Goal: Information Seeking & Learning: Obtain resource

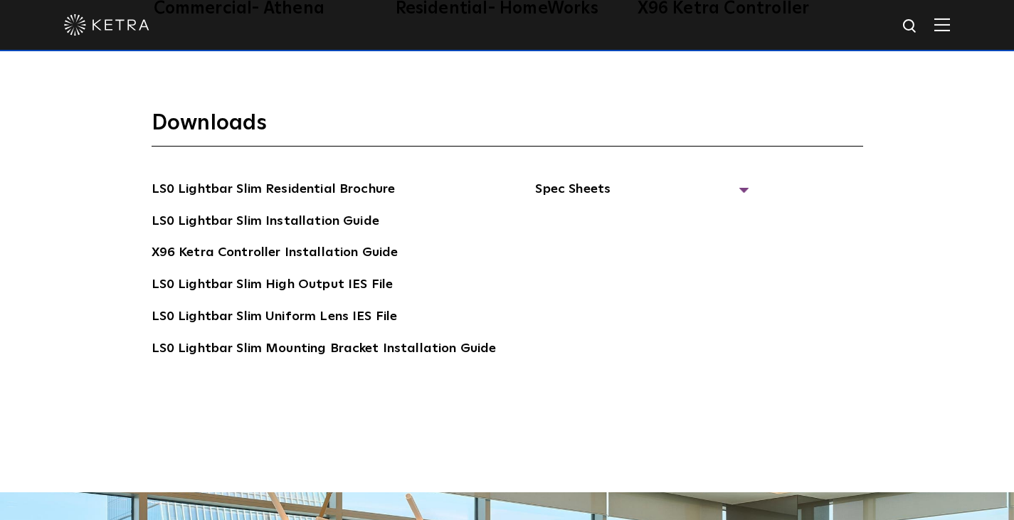
scroll to position [2543, 0]
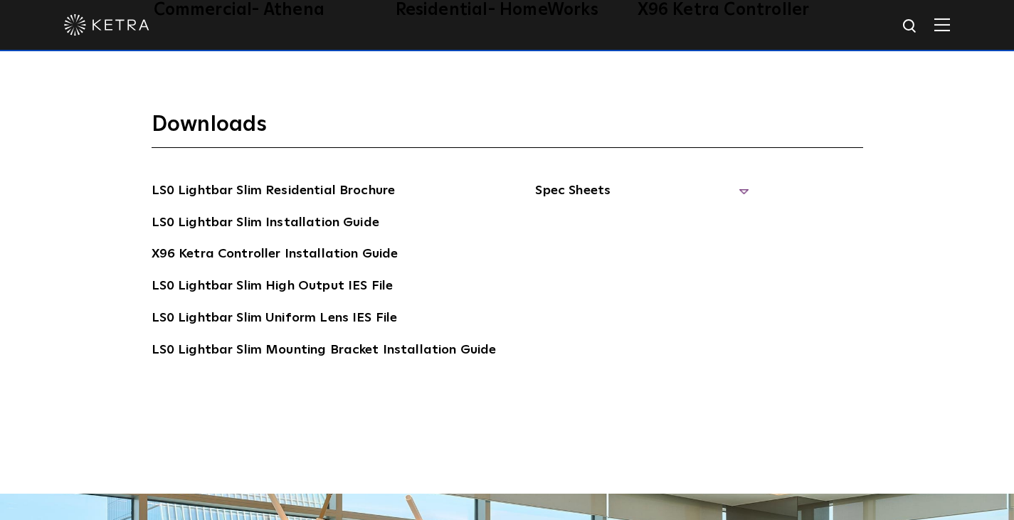
click at [616, 186] on span "Spec Sheets" at bounding box center [641, 196] width 213 height 31
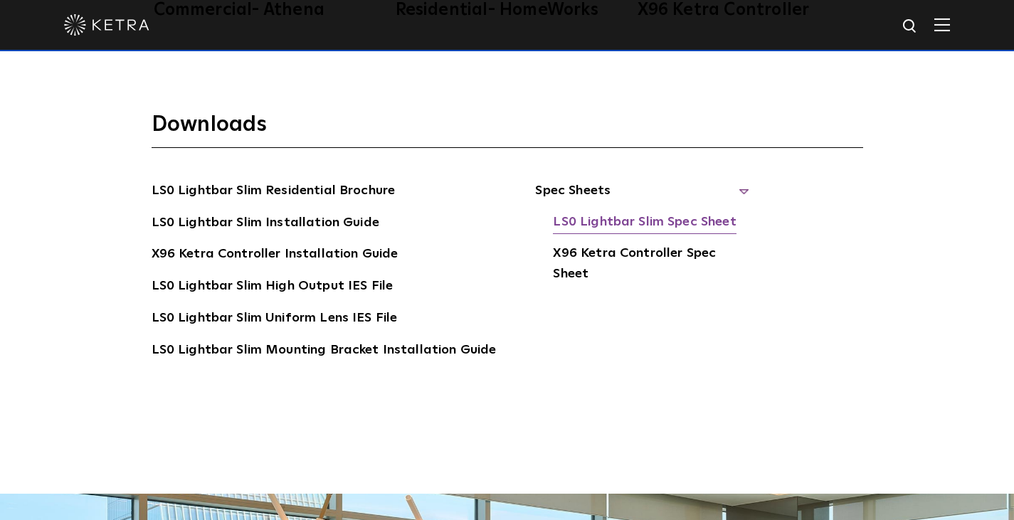
click at [621, 223] on link "LS0 Lightbar Slim Spec Sheet" at bounding box center [644, 223] width 183 height 23
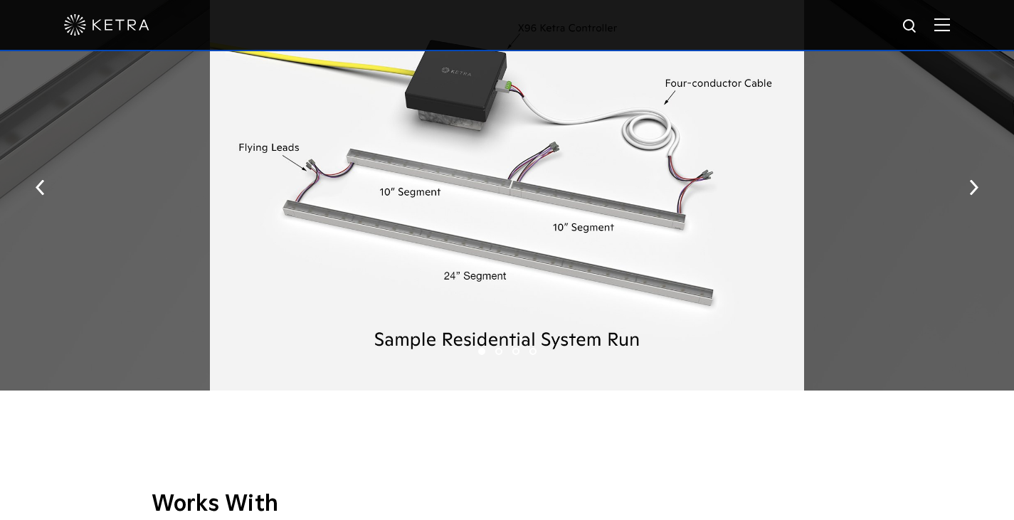
scroll to position [1678, 0]
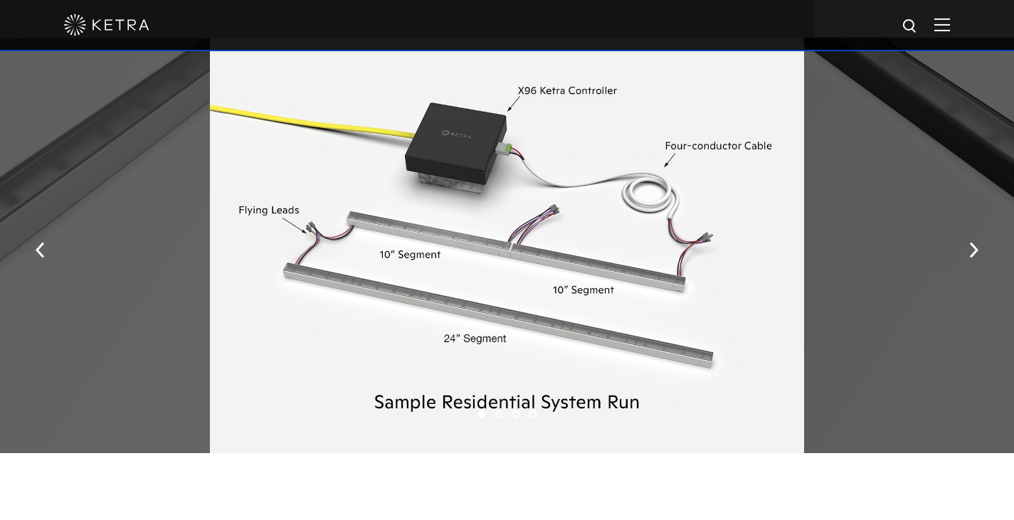
click at [964, 29] on div at bounding box center [507, 25] width 1014 height 51
click at [950, 28] on img at bounding box center [942, 25] width 16 height 14
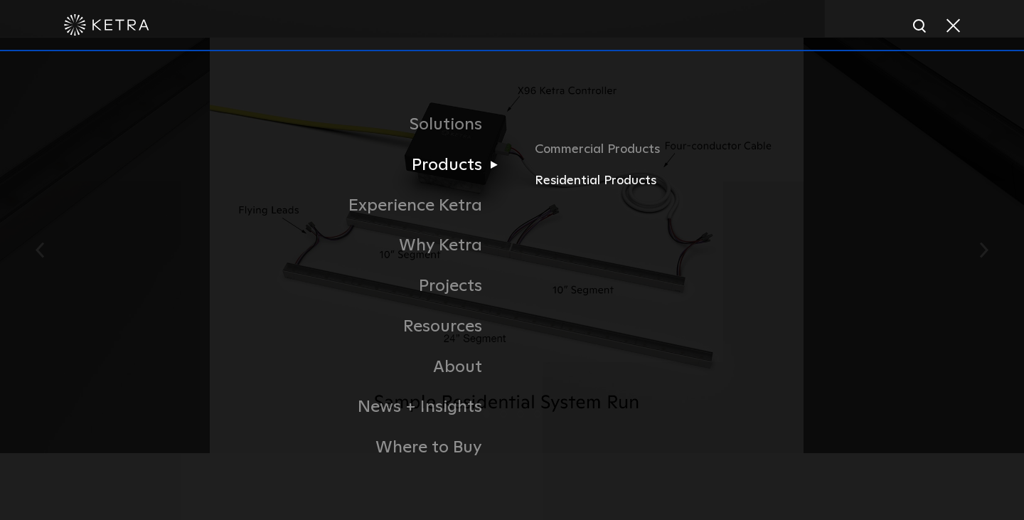
click at [587, 177] on link "Residential Products" at bounding box center [701, 181] width 333 height 21
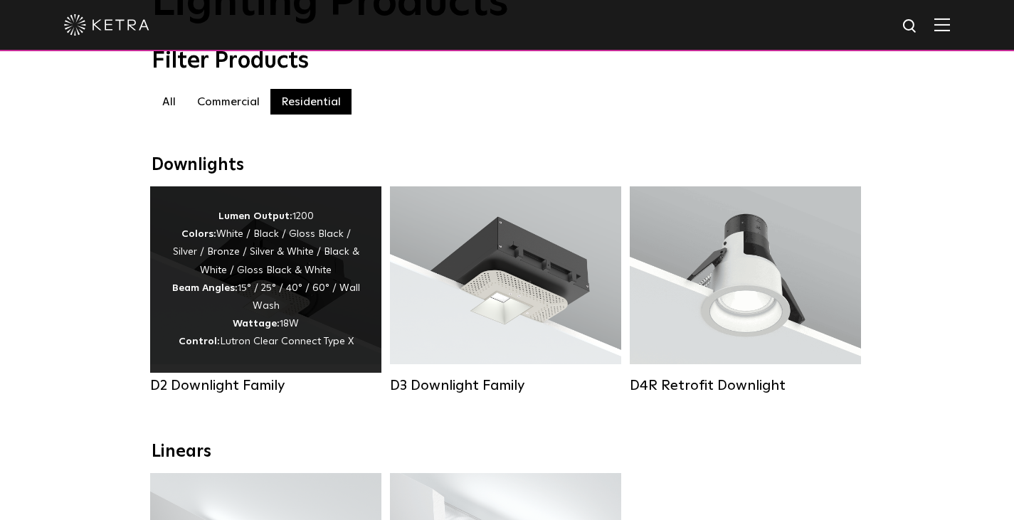
click at [325, 287] on div "Lumen Output: 1200 Colors: White / Black / Gloss Black / Silver / Bronze / Silv…" at bounding box center [265, 280] width 189 height 144
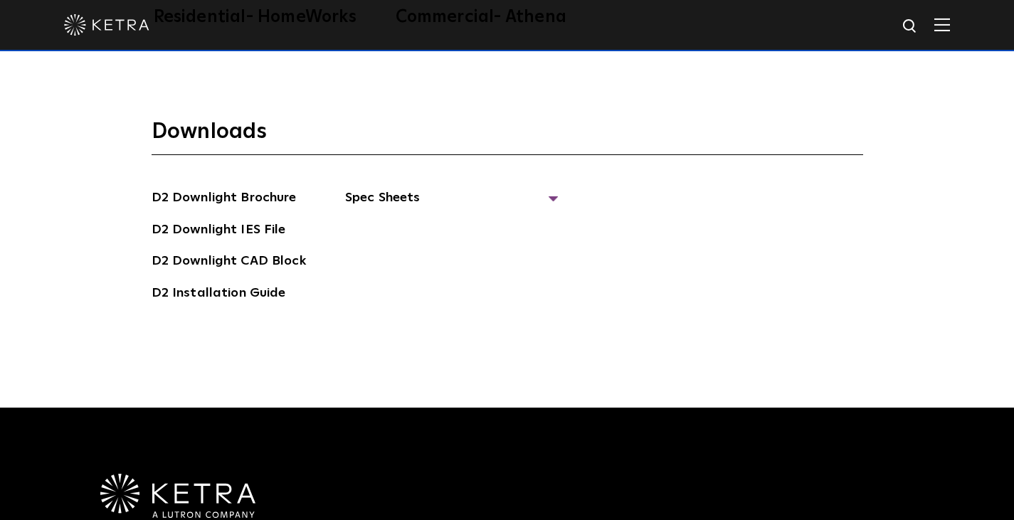
scroll to position [3753, 0]
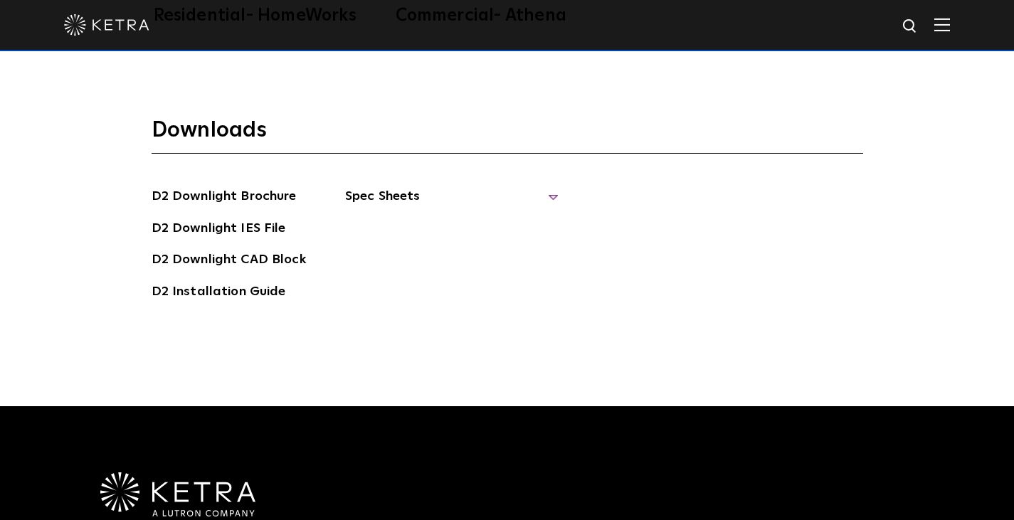
click at [416, 186] on span "Spec Sheets" at bounding box center [451, 201] width 213 height 31
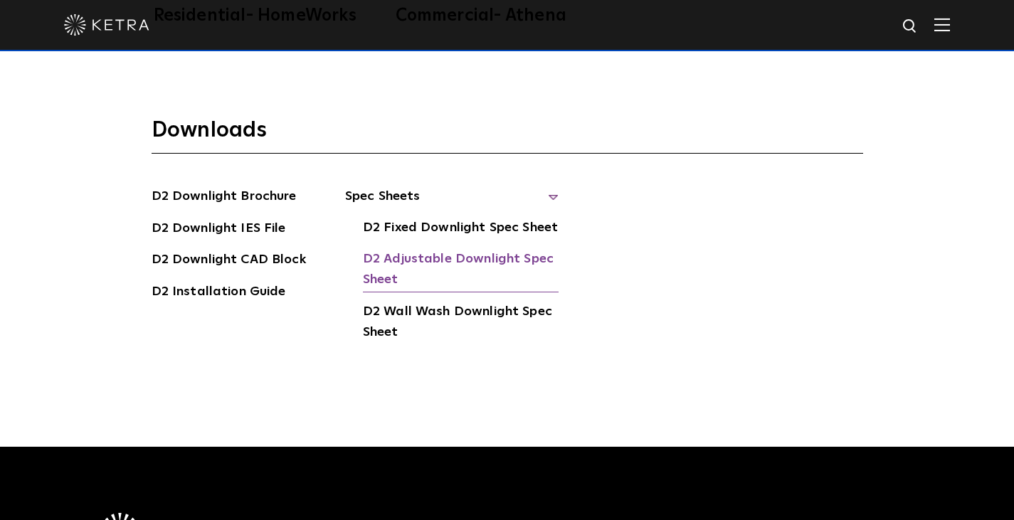
click at [476, 249] on link "D2 Adjustable Downlight Spec Sheet" at bounding box center [461, 270] width 196 height 43
click at [268, 218] on link "D2 Downlight IES File" at bounding box center [219, 229] width 134 height 23
click at [51, 230] on div "Downloads D2 Downlight Brochure D2 Downlight IES File D2 Downlight CAD Block D2…" at bounding box center [507, 258] width 1014 height 376
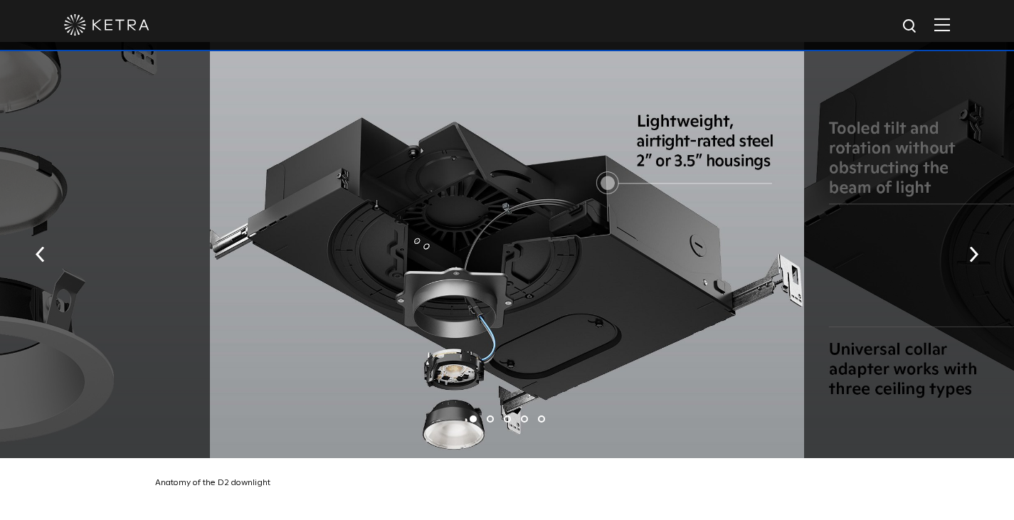
scroll to position [2333, 0]
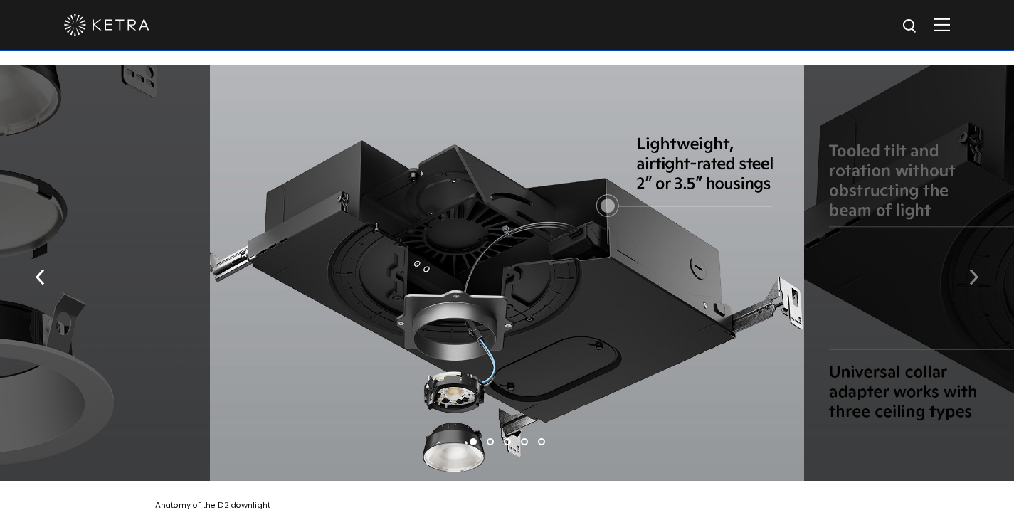
click at [972, 270] on img "button" at bounding box center [973, 278] width 9 height 16
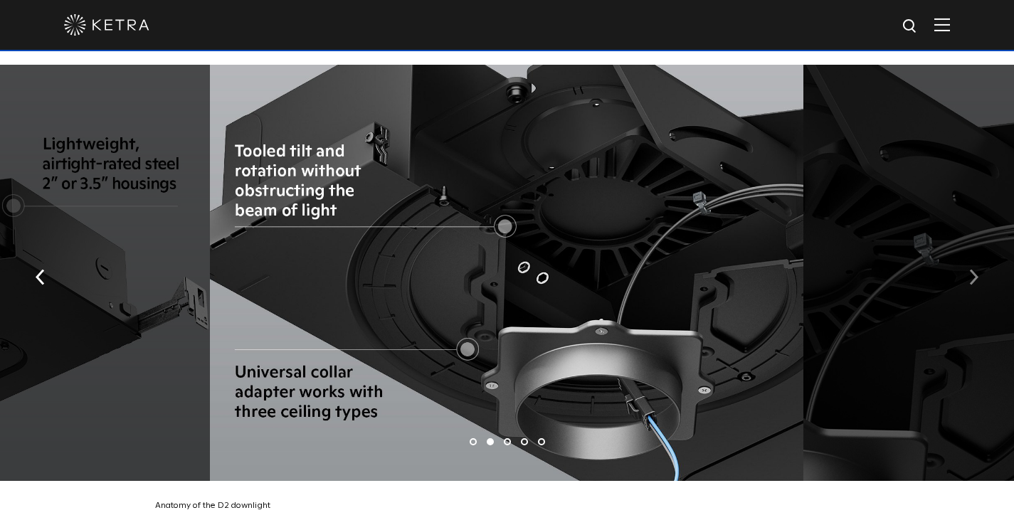
click at [972, 270] on img "button" at bounding box center [973, 278] width 9 height 16
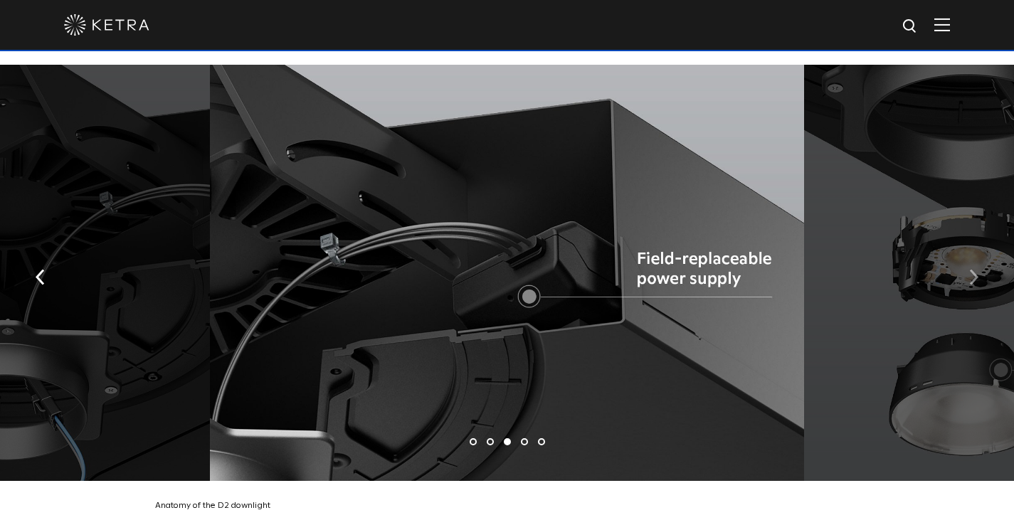
click at [972, 270] on img "button" at bounding box center [973, 278] width 9 height 16
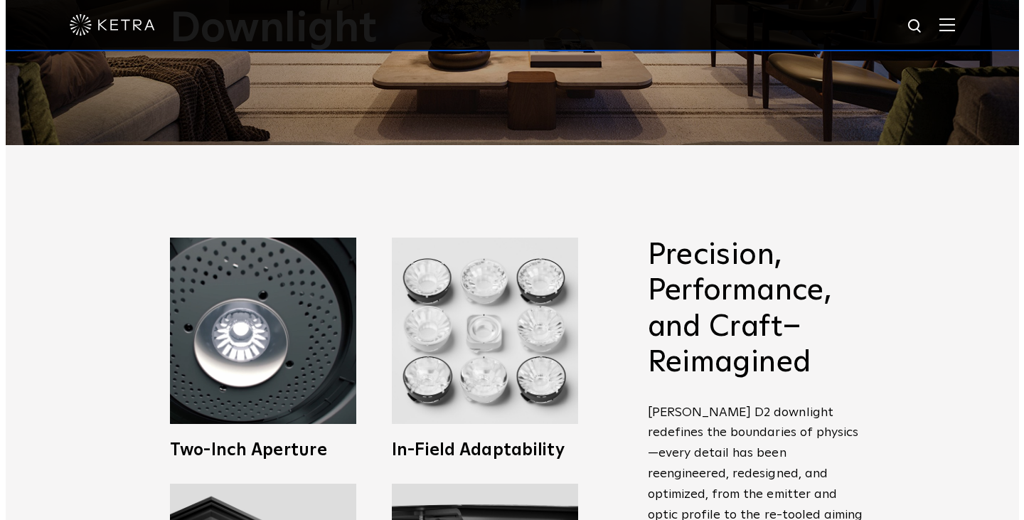
scroll to position [169, 0]
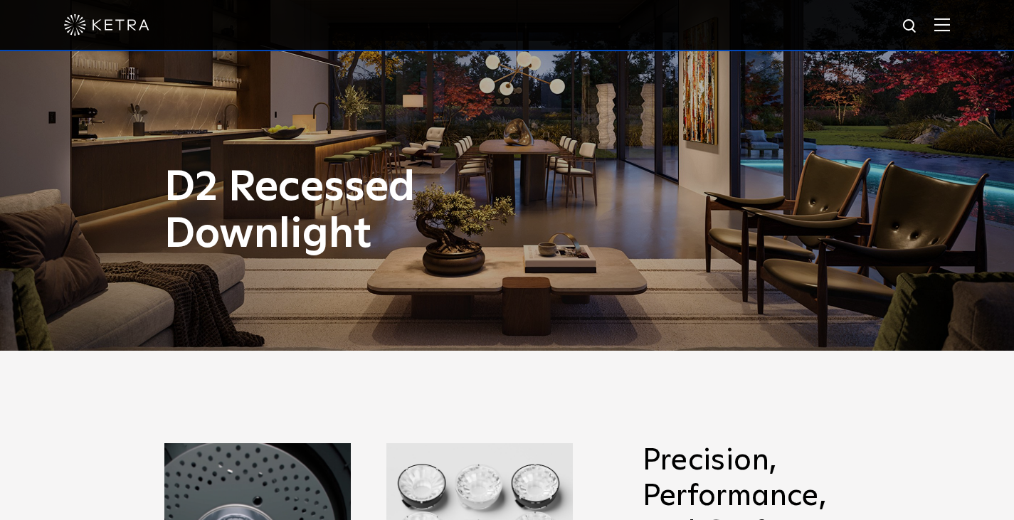
click at [948, 26] on img at bounding box center [942, 25] width 16 height 14
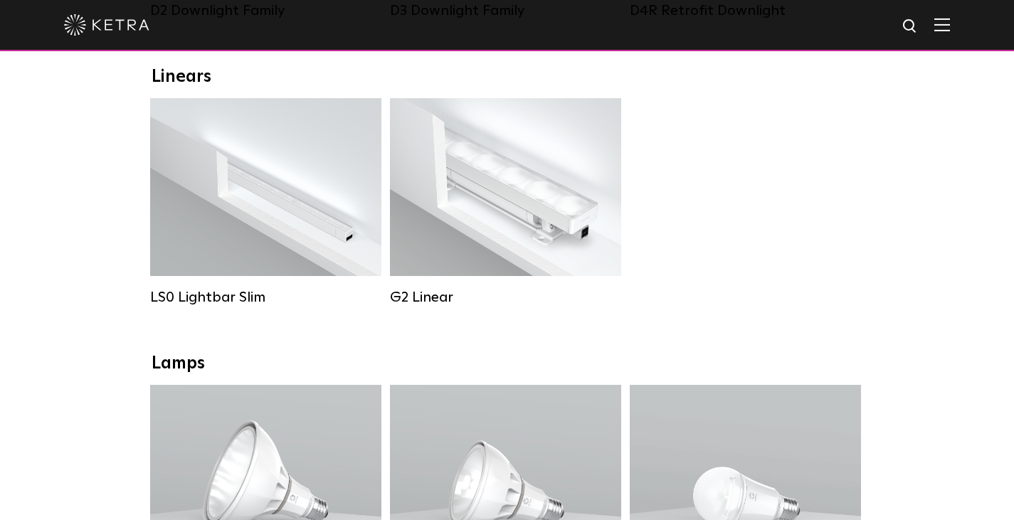
scroll to position [503, 0]
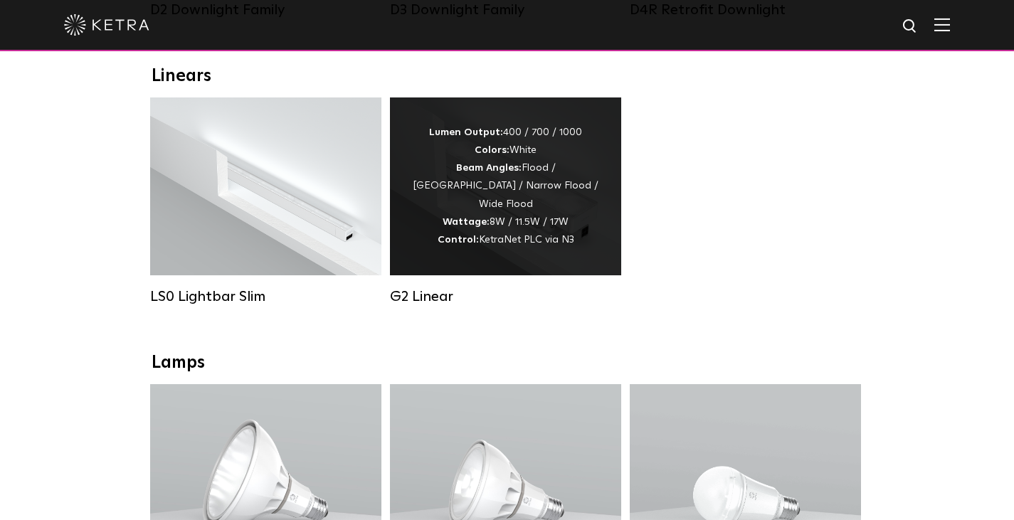
click at [563, 206] on div "Lumen Output: 400 / 700 / 1000 Colors: White Beam Angles: Flood / Graze / Narro…" at bounding box center [505, 186] width 189 height 125
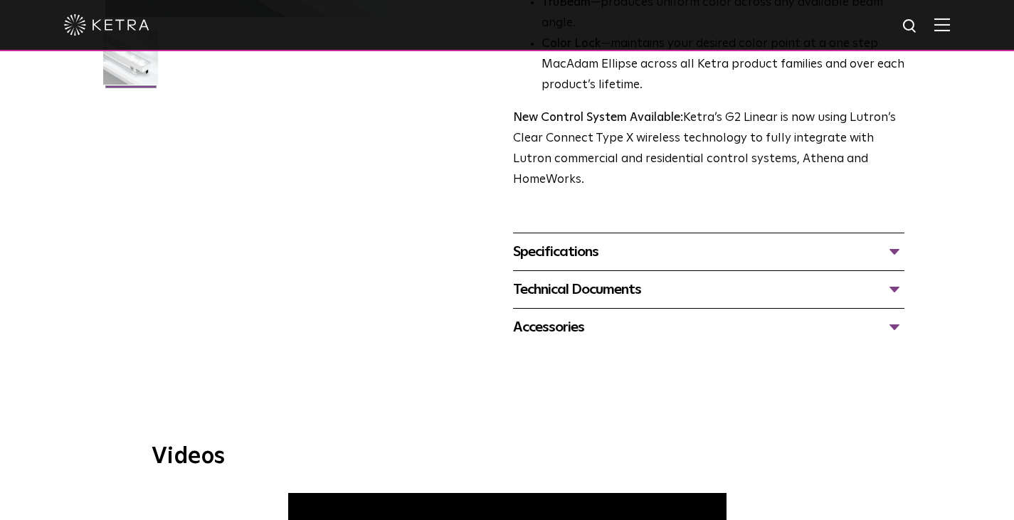
scroll to position [502, 0]
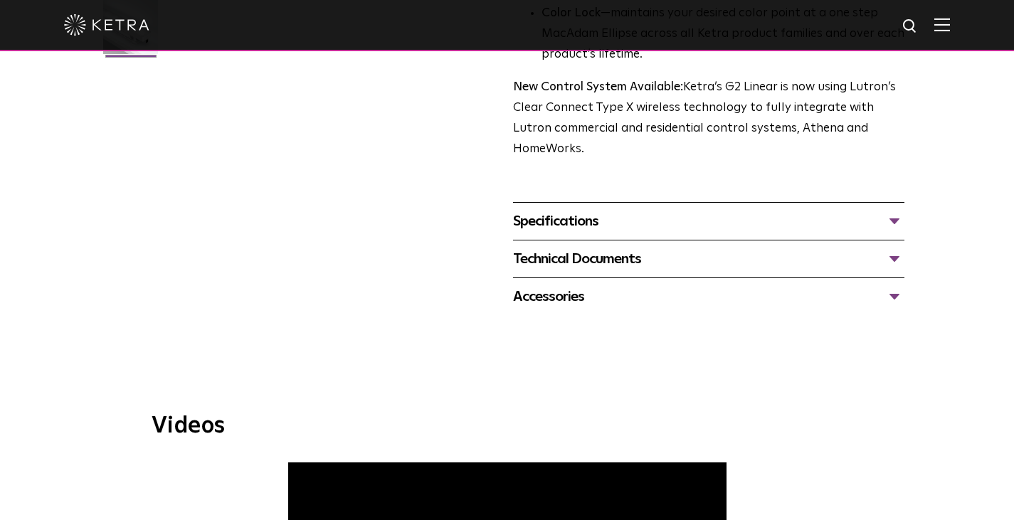
click at [652, 270] on div "Technical Documents" at bounding box center [709, 259] width 392 height 23
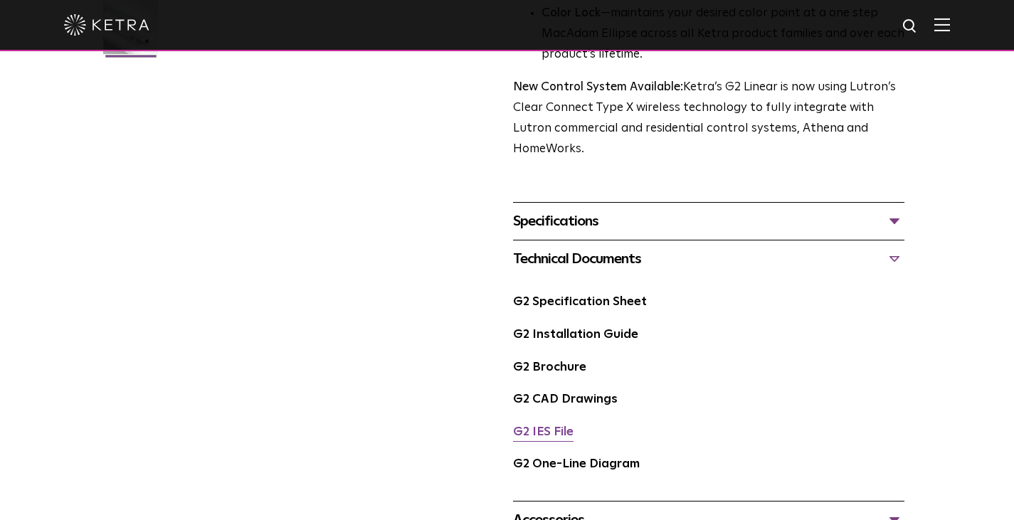
click at [542, 438] on link "G2 IES File" at bounding box center [543, 432] width 60 height 12
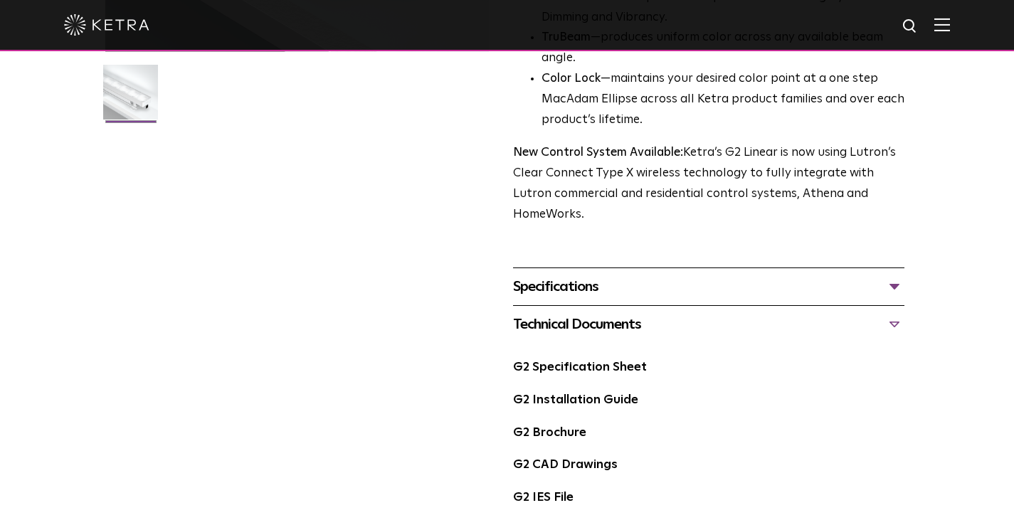
scroll to position [558, 0]
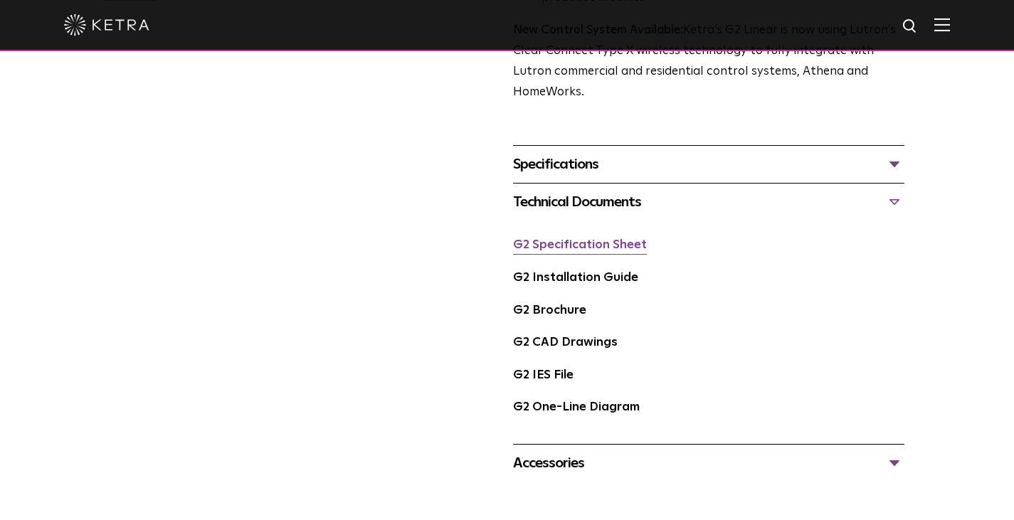
click at [593, 251] on link "G2 Specification Sheet" at bounding box center [580, 245] width 134 height 12
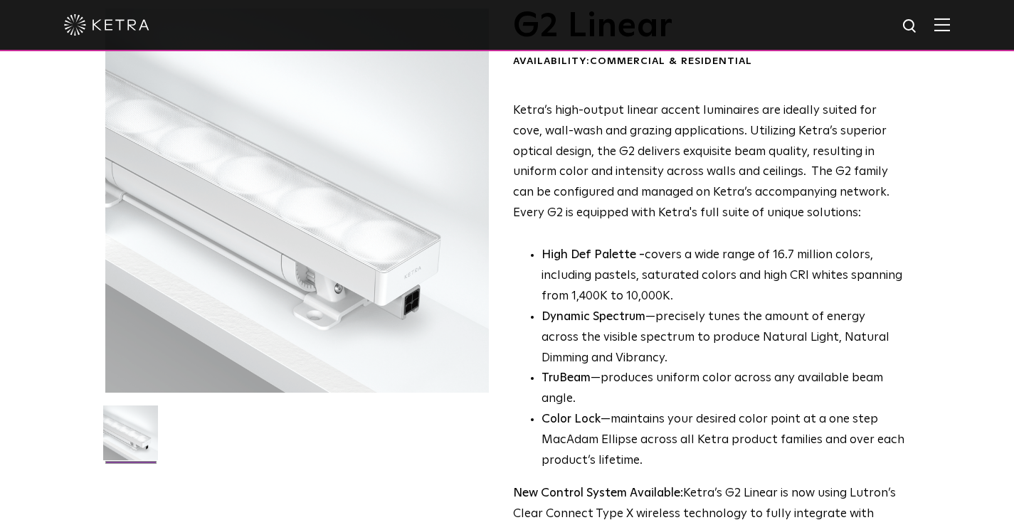
scroll to position [0, 0]
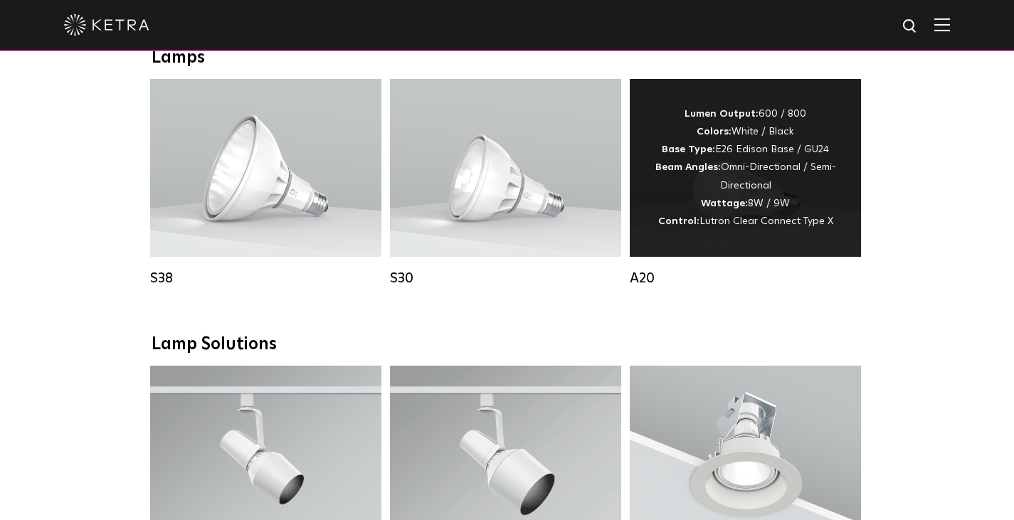
click at [800, 203] on div "Lumen Output: 600 / 800 Colors: White / Black Base Type: E26 Edison Base / GU24…" at bounding box center [745, 167] width 189 height 125
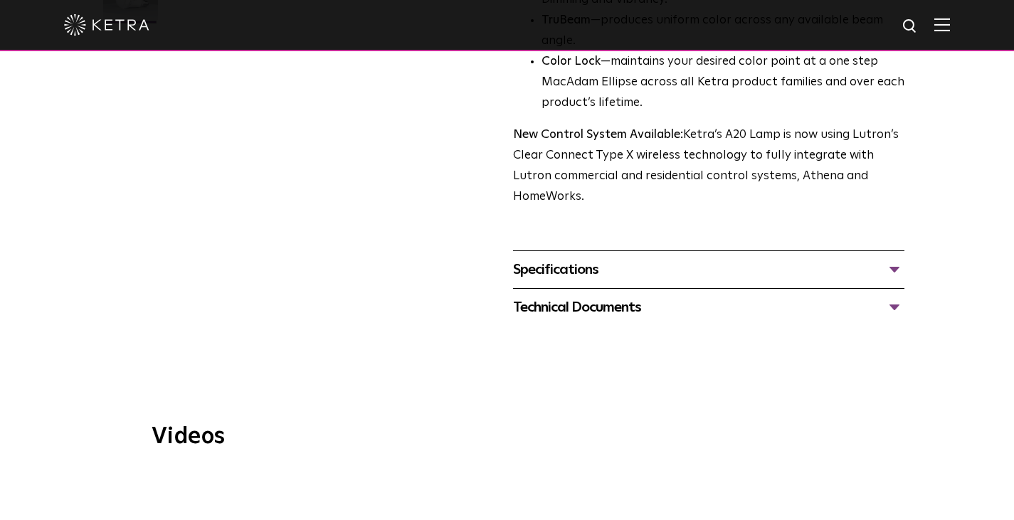
scroll to position [539, 0]
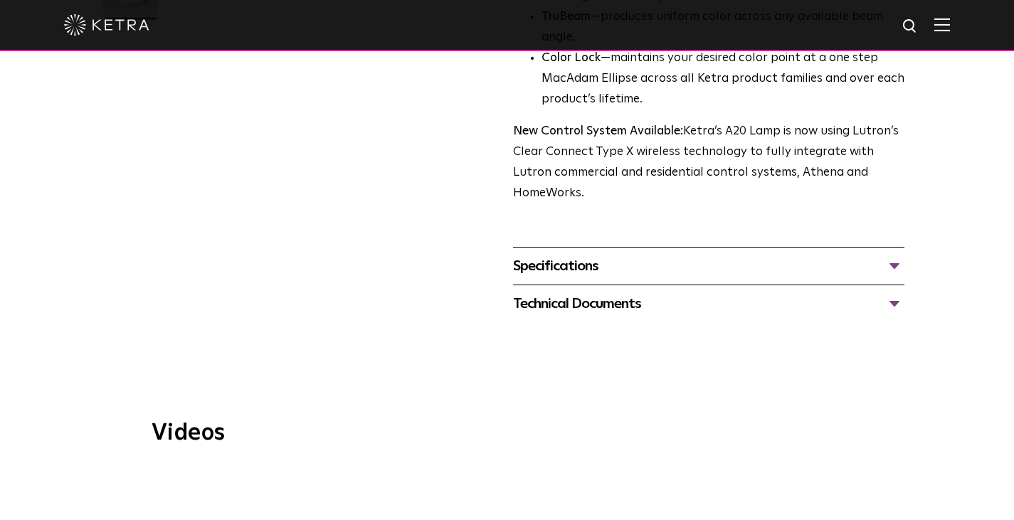
click at [638, 260] on div "Specifications" at bounding box center [709, 266] width 392 height 23
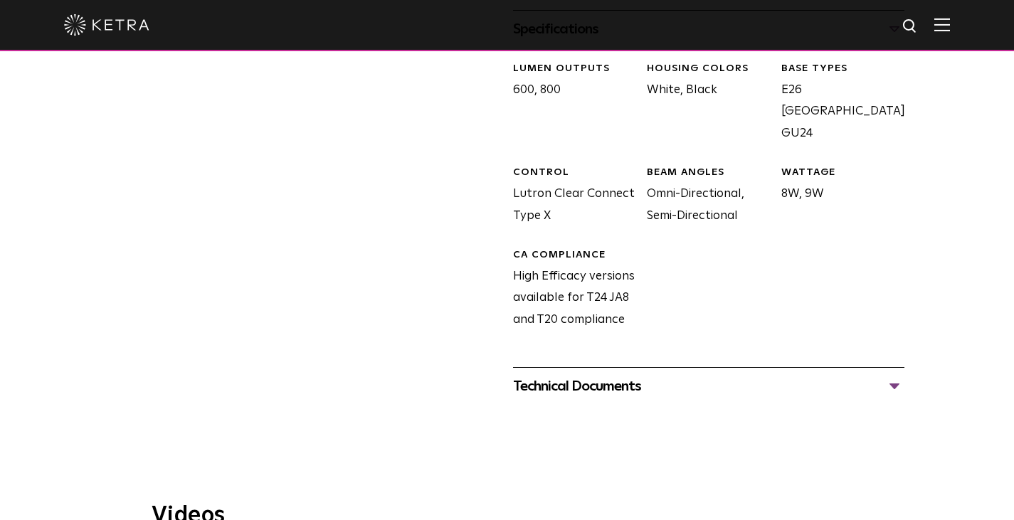
scroll to position [777, 0]
click at [666, 385] on div "Technical Documents" at bounding box center [709, 385] width 392 height 23
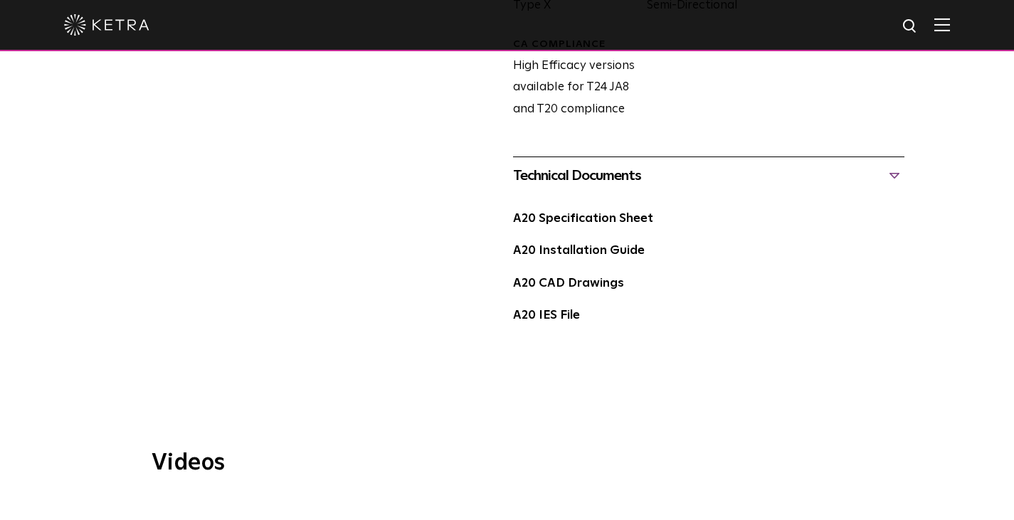
scroll to position [987, 0]
click at [631, 221] on link "A20 Specification Sheet" at bounding box center [583, 218] width 140 height 12
click at [642, 322] on div "A20 IES File" at bounding box center [709, 320] width 392 height 33
click at [558, 317] on link "A20 IES File" at bounding box center [546, 315] width 67 height 12
